Goal: Task Accomplishment & Management: Use online tool/utility

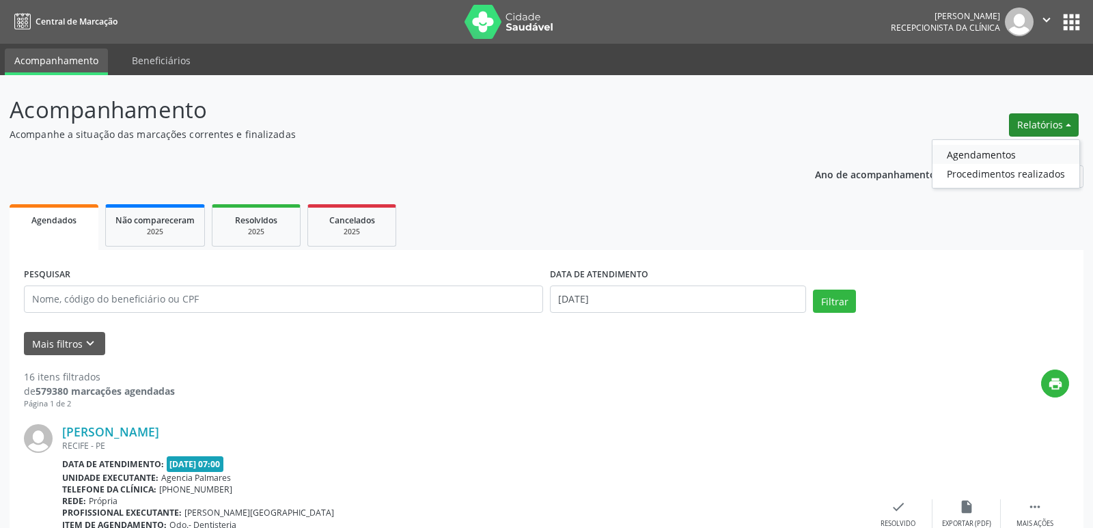
click at [978, 153] on link "Agendamentos" at bounding box center [1006, 154] width 147 height 19
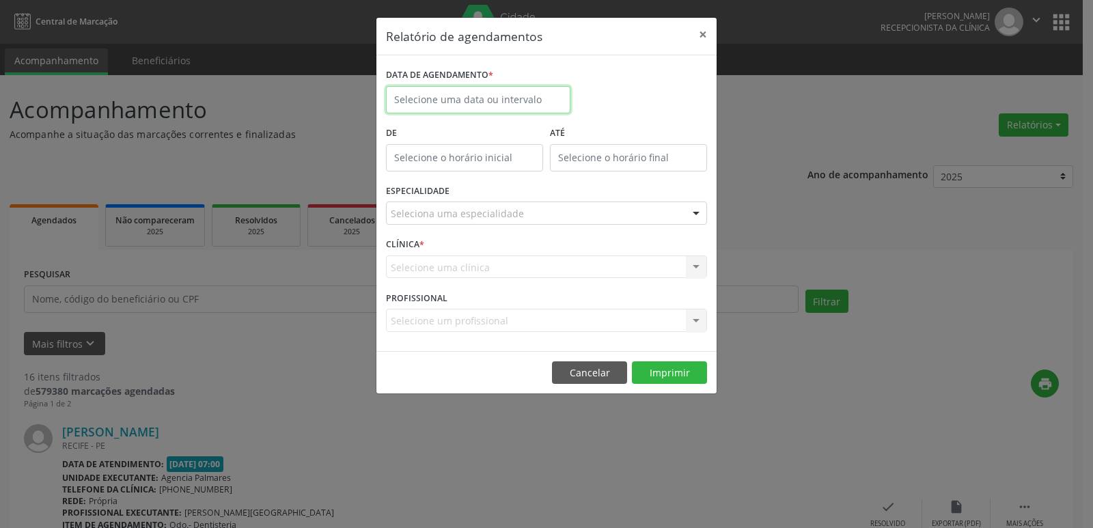
click at [488, 101] on body "Central de Marcação [PERSON_NAME] Recepcionista da clínica  Configurações Sair…" at bounding box center [546, 264] width 1093 height 528
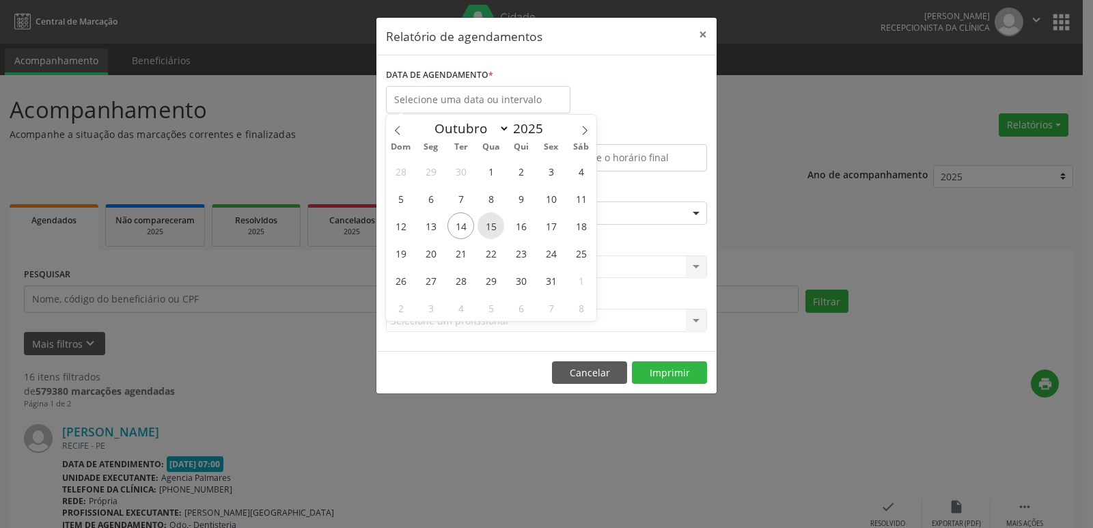
click at [491, 229] on span "15" at bounding box center [491, 226] width 27 height 27
type input "[DATE]"
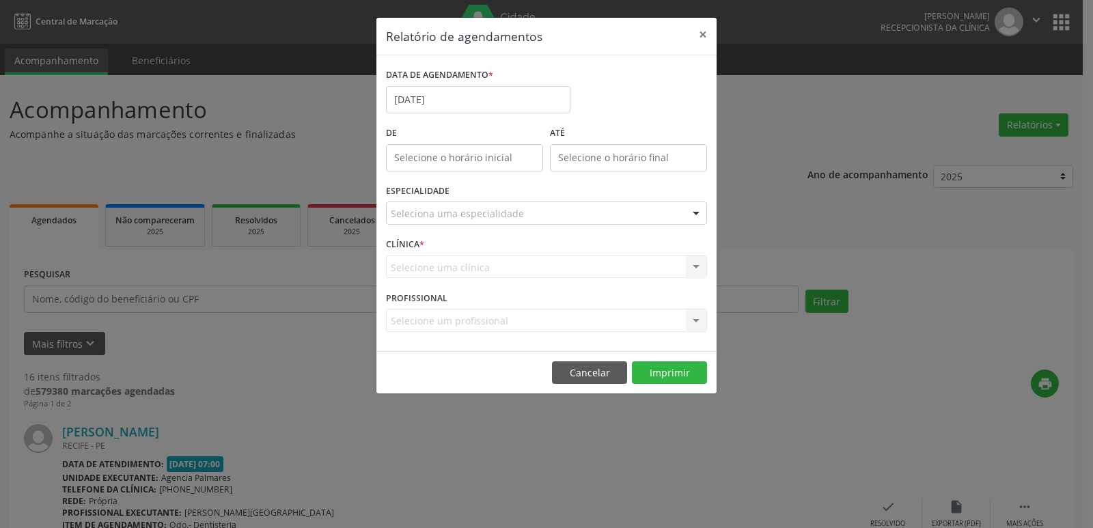
click at [700, 210] on div at bounding box center [696, 213] width 20 height 23
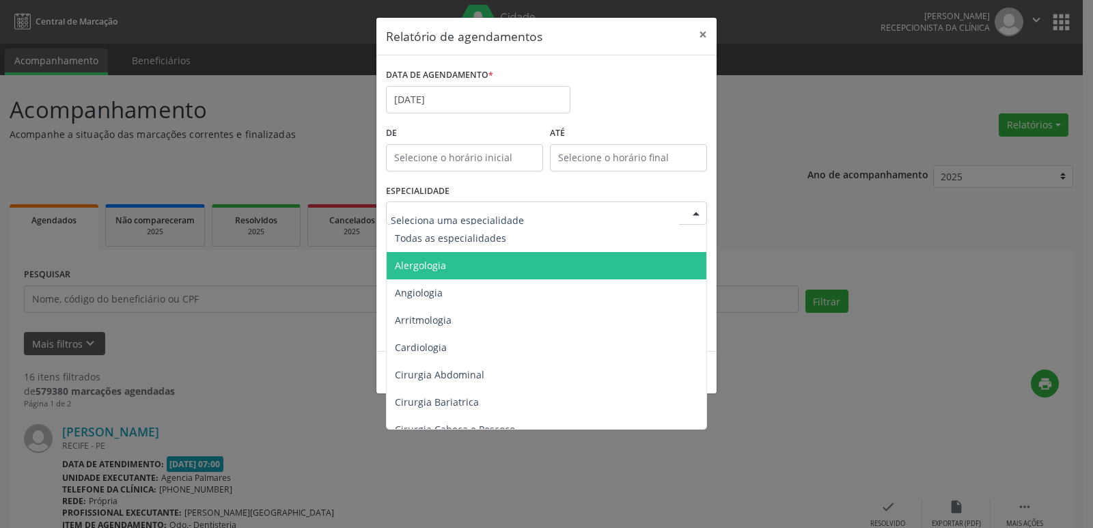
click at [480, 262] on span "Alergologia" at bounding box center [548, 265] width 322 height 27
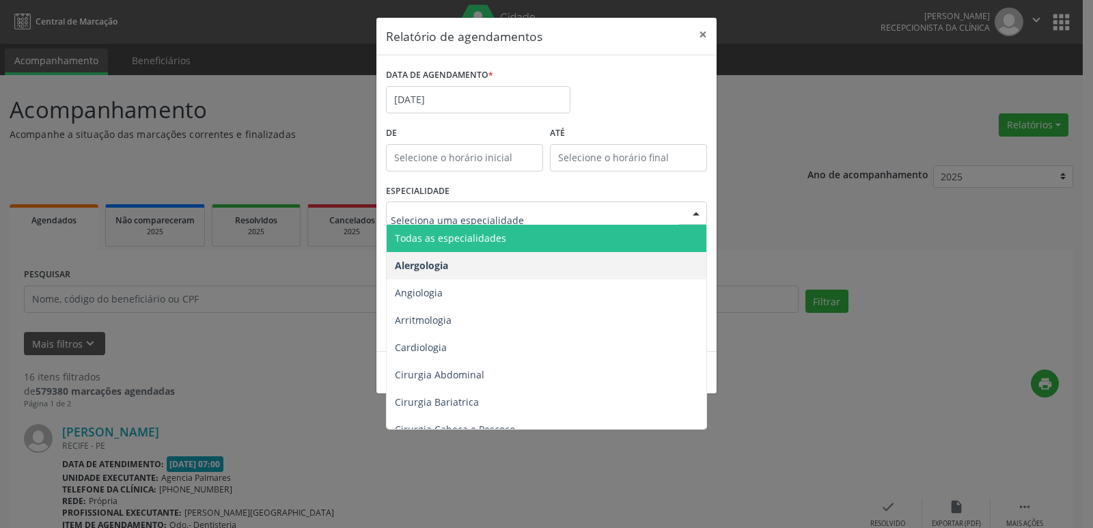
click at [485, 238] on span "Todas as especialidades" at bounding box center [450, 238] width 111 height 13
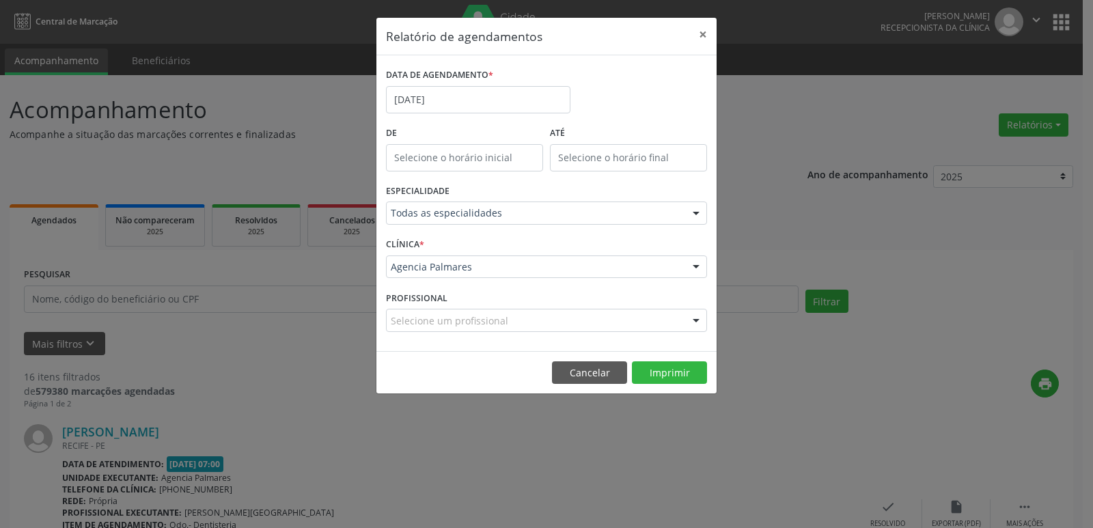
click at [498, 243] on div "CLÍNICA * Agencia Palmares Agencia Palmares Nenhum resultado encontrado para: "…" at bounding box center [547, 260] width 328 height 53
click at [665, 369] on button "Imprimir" at bounding box center [669, 372] width 75 height 23
click at [699, 33] on button "×" at bounding box center [702, 34] width 27 height 33
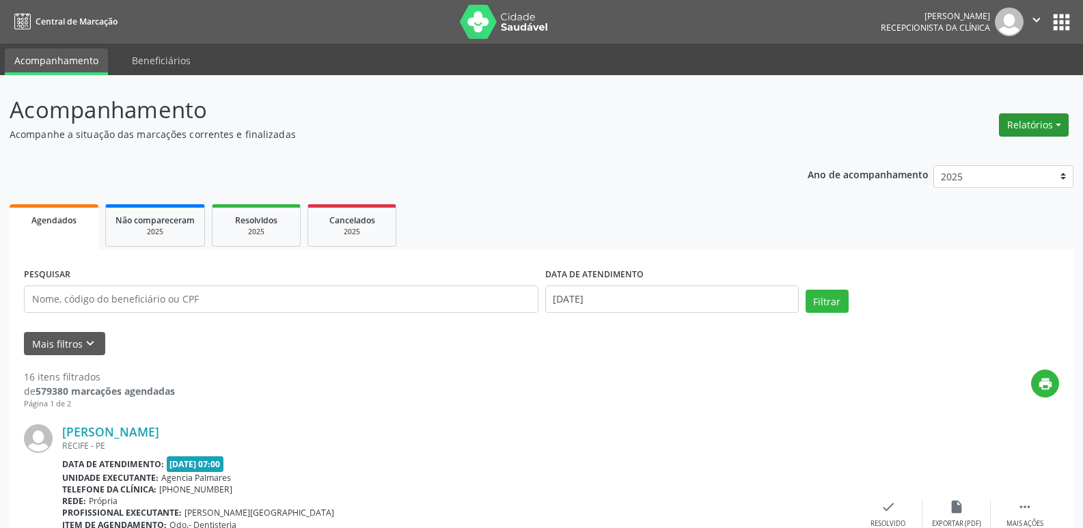
click at [1047, 125] on button "Relatórios" at bounding box center [1034, 124] width 70 height 23
click at [957, 152] on link "Agendamentos" at bounding box center [995, 154] width 147 height 19
select select "9"
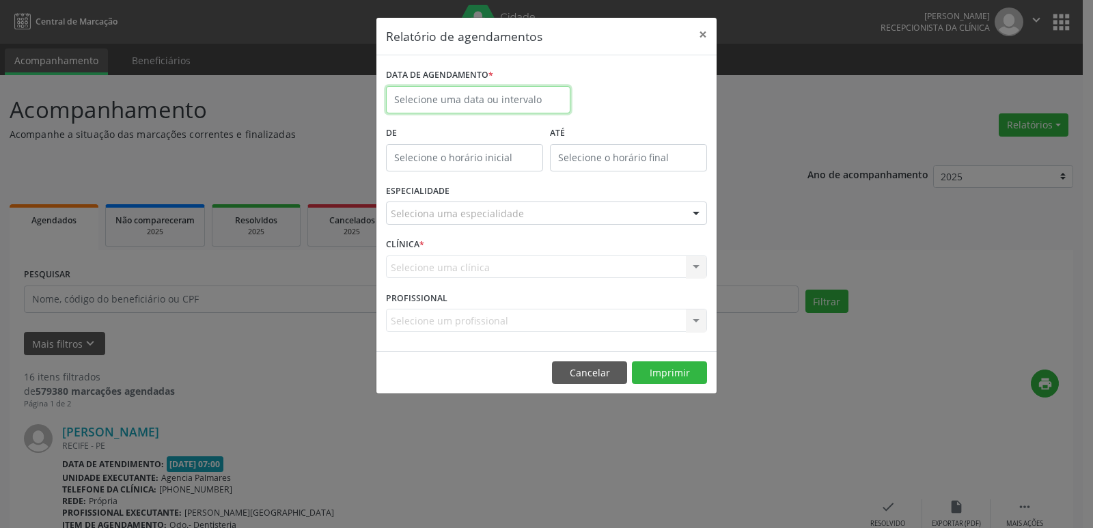
click at [480, 98] on input "text" at bounding box center [478, 99] width 184 height 27
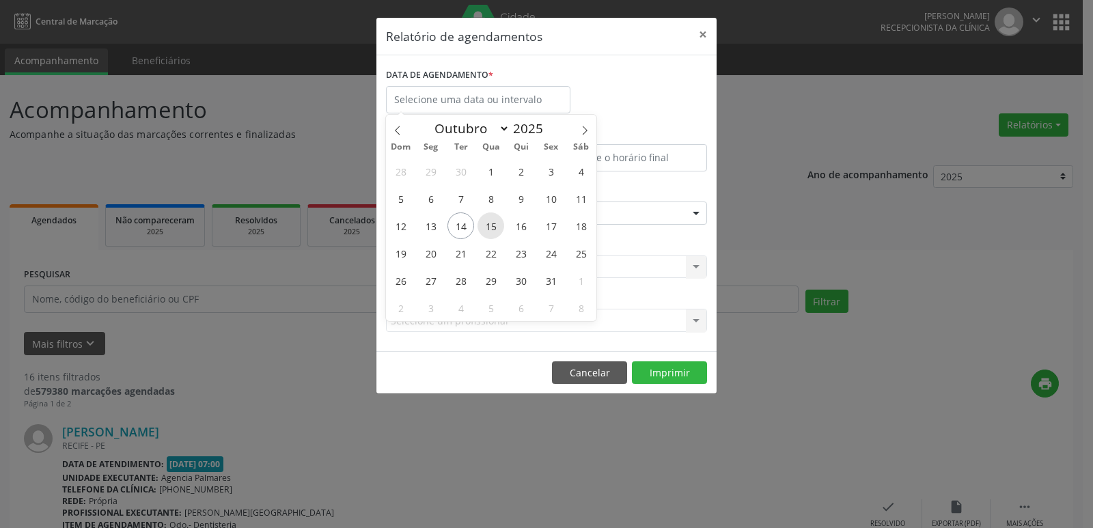
click at [493, 222] on span "15" at bounding box center [491, 226] width 27 height 27
type input "[DATE]"
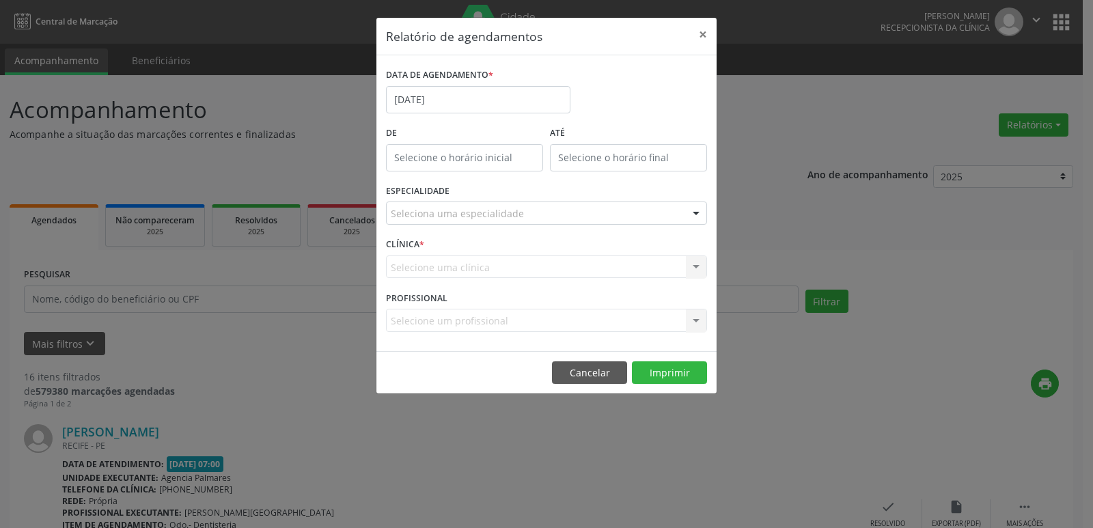
click at [674, 209] on div "Seleciona uma especialidade" at bounding box center [546, 213] width 321 height 23
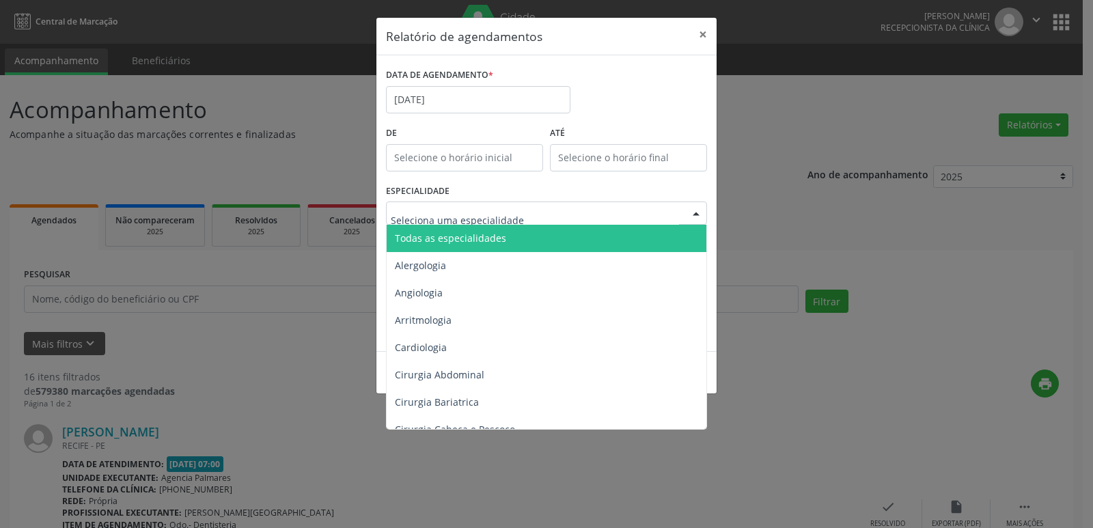
click at [489, 235] on span "Todas as especialidades" at bounding box center [450, 238] width 111 height 13
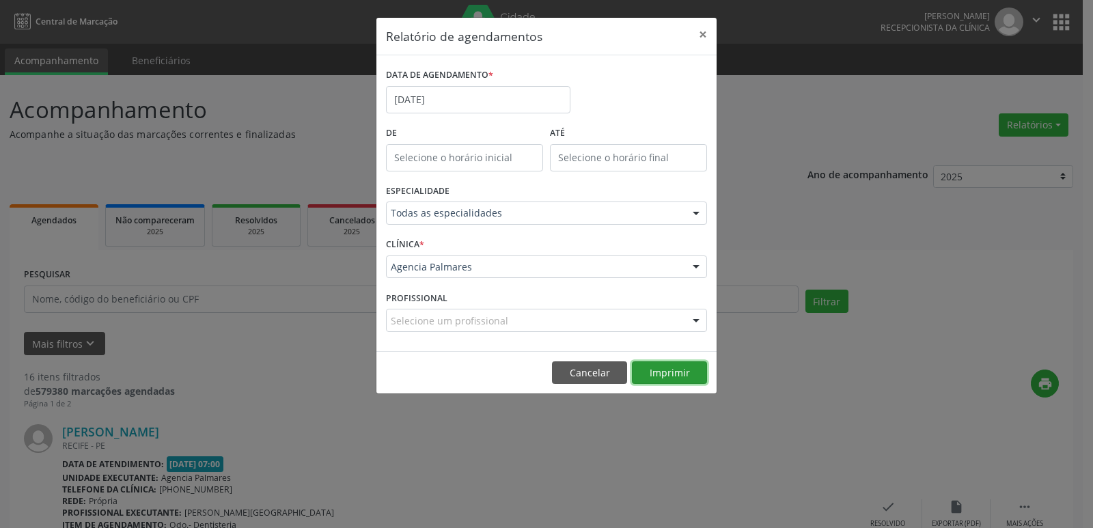
click at [676, 372] on button "Imprimir" at bounding box center [669, 372] width 75 height 23
click at [704, 33] on button "×" at bounding box center [702, 34] width 27 height 33
